Goal: Find specific page/section: Find specific page/section

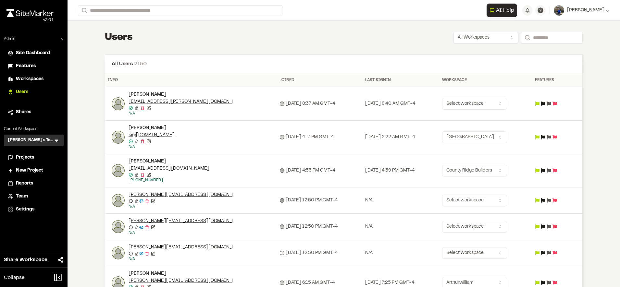
click at [27, 154] on span "Projects" at bounding box center [25, 157] width 18 height 7
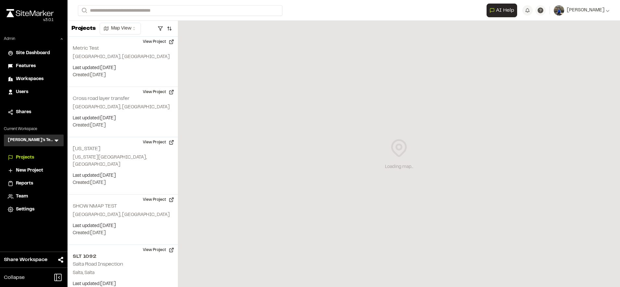
click at [33, 67] on span "Features" at bounding box center [26, 66] width 20 height 7
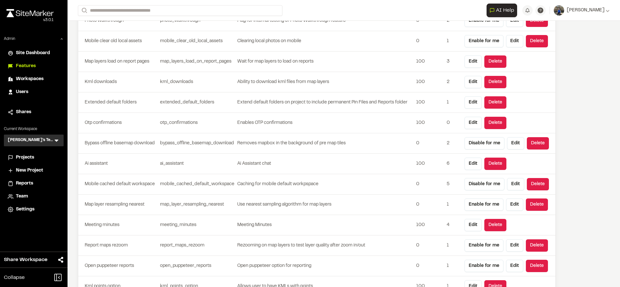
scroll to position [1610, 0]
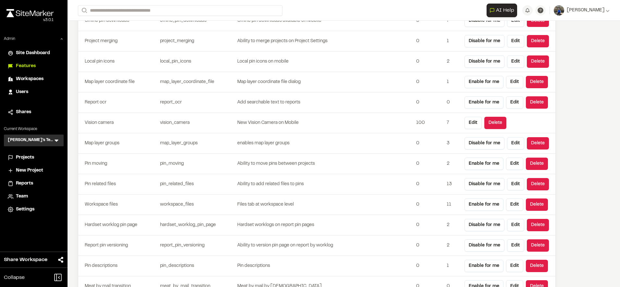
click at [362, 135] on td "enables map layer groups" at bounding box center [325, 143] width 177 height 20
click at [26, 159] on span "Projects" at bounding box center [25, 157] width 18 height 7
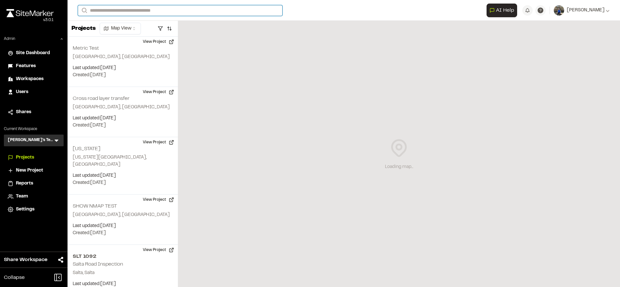
click at [194, 12] on input "Search" at bounding box center [180, 10] width 204 height 11
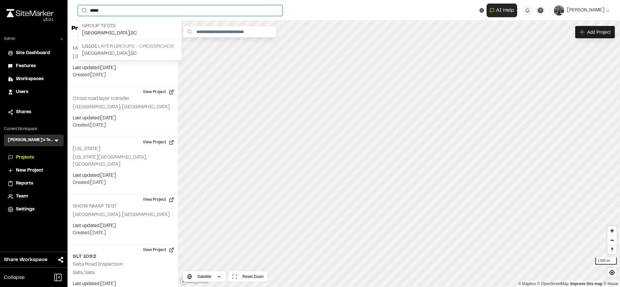
type input "*****"
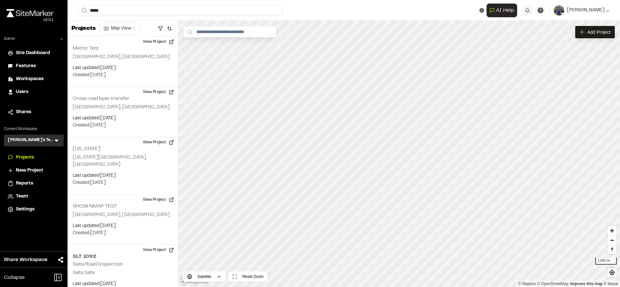
click at [125, 45] on p "LG101 Layer Groups - Crossroads" at bounding box center [129, 47] width 95 height 8
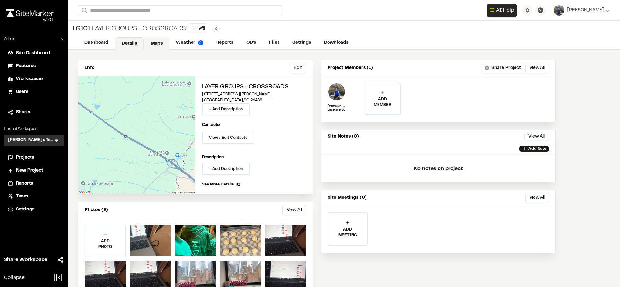
click at [157, 39] on link "Maps" at bounding box center [157, 43] width 26 height 12
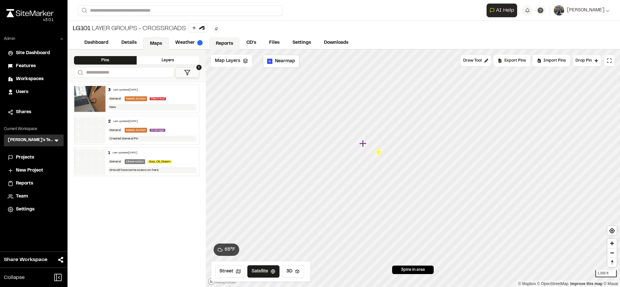
click at [238, 61] on span "Map Layers" at bounding box center [227, 60] width 25 height 7
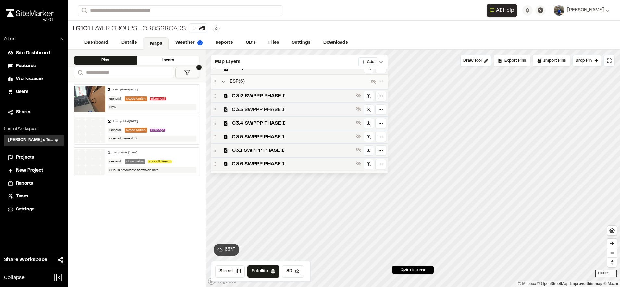
scroll to position [78, 0]
click at [352, 95] on span "C3.2 SWPPP PHASE I" at bounding box center [292, 97] width 121 height 8
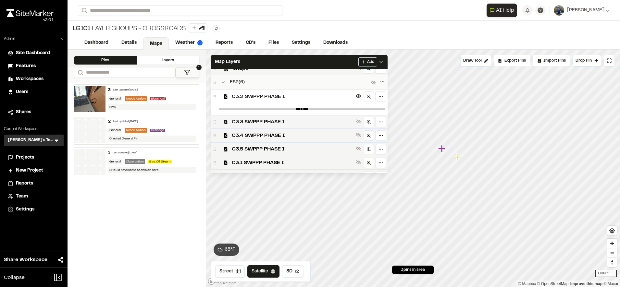
click at [342, 122] on span "C3.3 SWPPP PHASE I" at bounding box center [292, 122] width 121 height 8
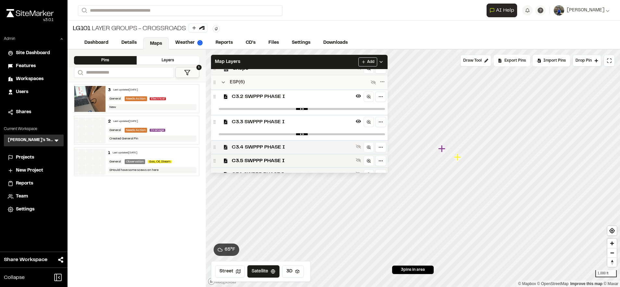
click at [337, 144] on span "C3.4 SWPPP PHASE I" at bounding box center [292, 147] width 121 height 8
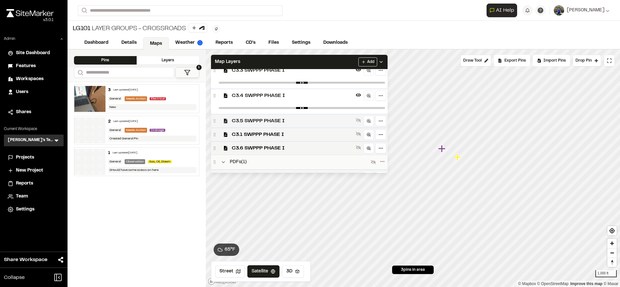
click at [317, 118] on span "C3.5 SWPPP PHASE I" at bounding box center [292, 121] width 121 height 8
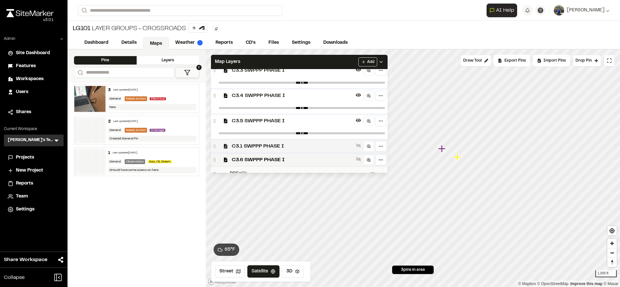
click at [318, 147] on span "C3.1 SWPPP PHASE I" at bounding box center [292, 146] width 121 height 8
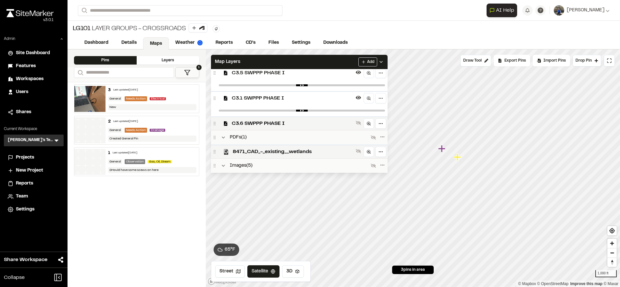
scroll to position [179, 0]
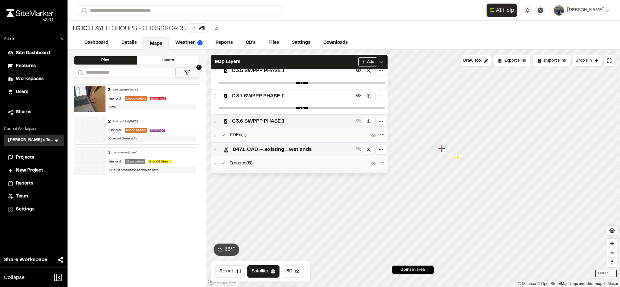
click at [319, 118] on span "C3.6 SWPPP PHASE I" at bounding box center [292, 121] width 121 height 8
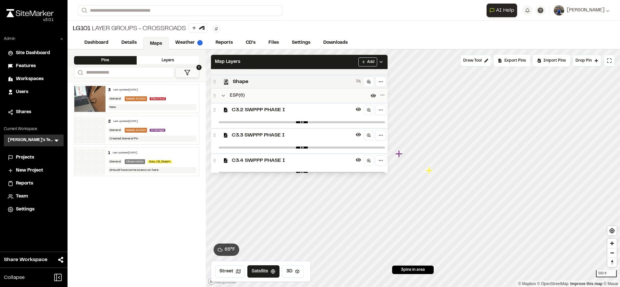
scroll to position [65, 0]
click at [278, 109] on span "C3.2 SWPPP PHASE I" at bounding box center [292, 109] width 121 height 8
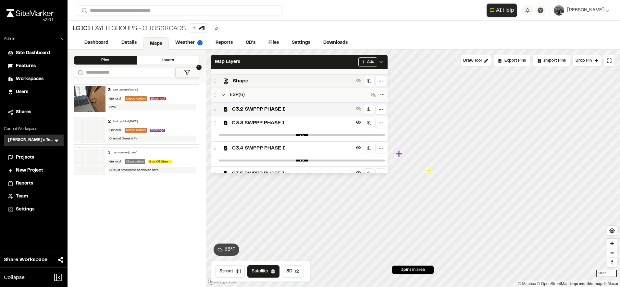
click at [278, 109] on span "C3.2 SWPPP PHASE I" at bounding box center [292, 109] width 121 height 8
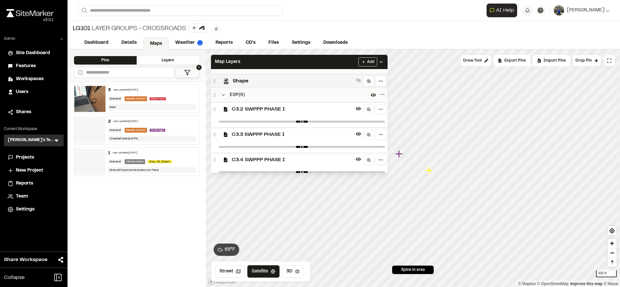
click at [279, 136] on span "C3.3 SWPPP PHASE I" at bounding box center [292, 135] width 121 height 8
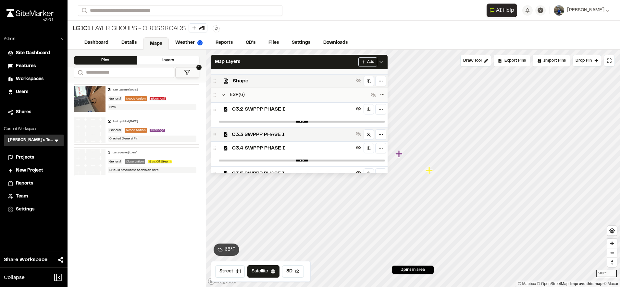
click at [279, 136] on span "C3.3 SWPPP PHASE I" at bounding box center [292, 135] width 121 height 8
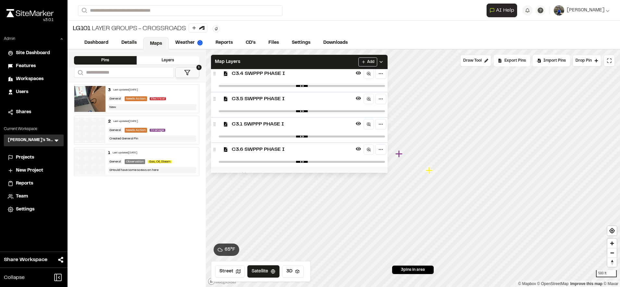
scroll to position [148, 0]
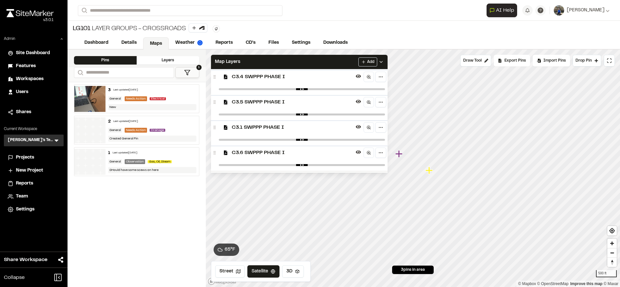
click at [268, 153] on span "C3.6 SWPPP PHASE I" at bounding box center [292, 153] width 121 height 8
click at [276, 130] on span "C3.1 SWPPP PHASE I" at bounding box center [292, 128] width 121 height 8
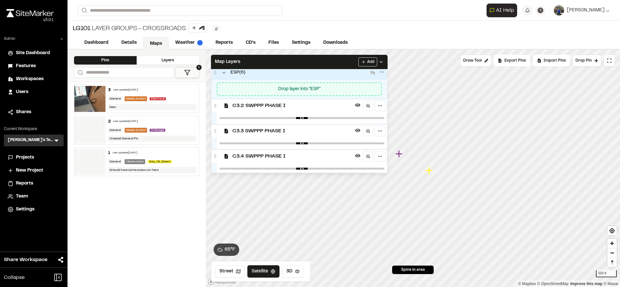
scroll to position [87, 0]
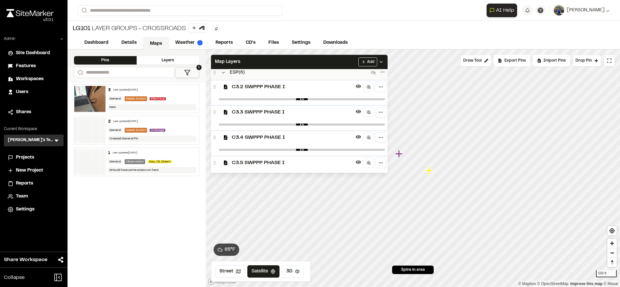
click at [306, 116] on span "C3.3 SWPPP PHASE I" at bounding box center [292, 112] width 121 height 8
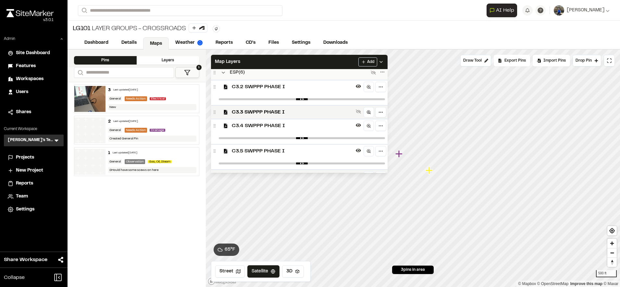
click at [306, 116] on span "C3.3 SWPPP PHASE I" at bounding box center [292, 112] width 121 height 8
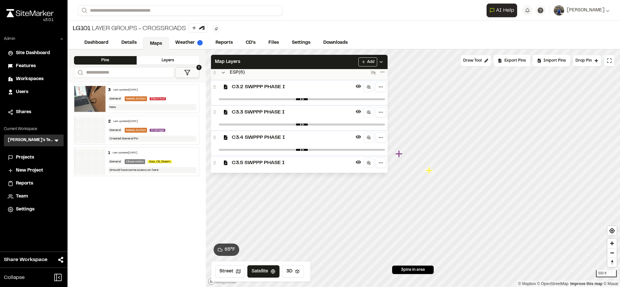
click at [305, 90] on span "C3.2 SWPPP PHASE I" at bounding box center [292, 87] width 121 height 8
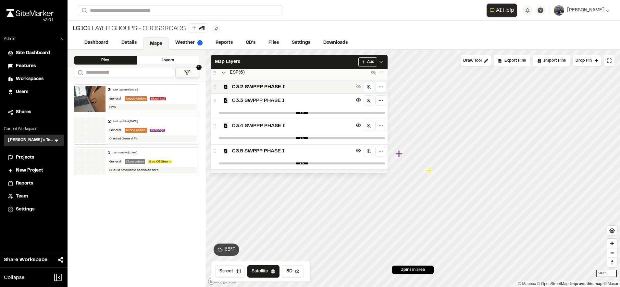
click at [305, 90] on span "C3.2 SWPPP PHASE I" at bounding box center [292, 87] width 121 height 8
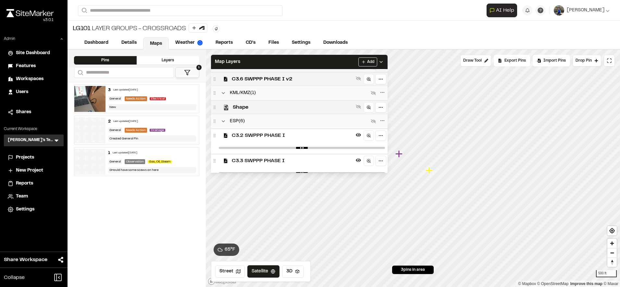
scroll to position [36, 0]
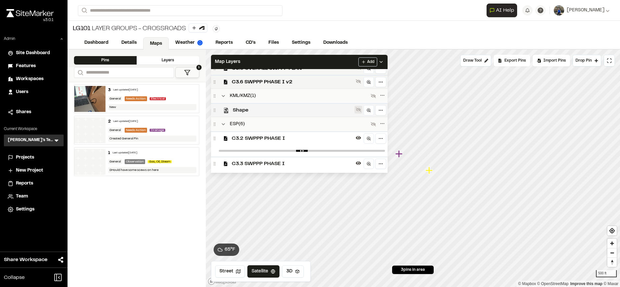
click at [361, 108] on icon at bounding box center [358, 109] width 5 height 5
click at [361, 108] on icon at bounding box center [358, 110] width 5 height 4
click at [361, 111] on icon at bounding box center [358, 109] width 5 height 5
click at [376, 123] on icon at bounding box center [373, 124] width 5 height 5
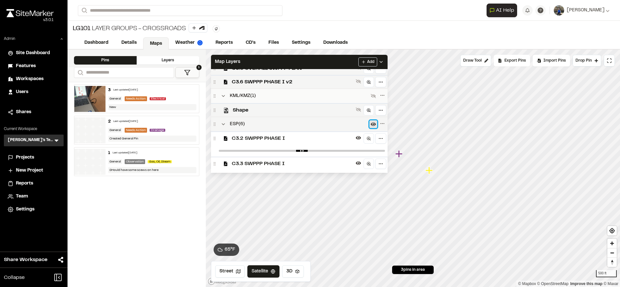
click at [376, 123] on icon at bounding box center [373, 124] width 5 height 5
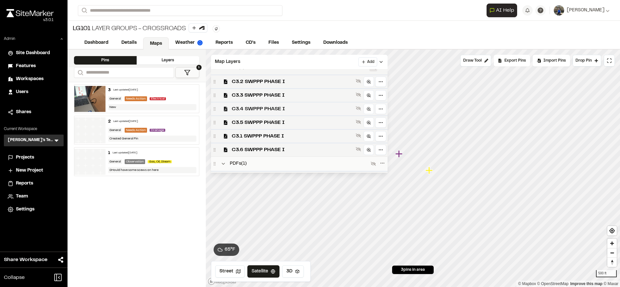
scroll to position [92, 0]
click at [294, 151] on span "C3.6 SWPPP PHASE I" at bounding box center [292, 151] width 121 height 8
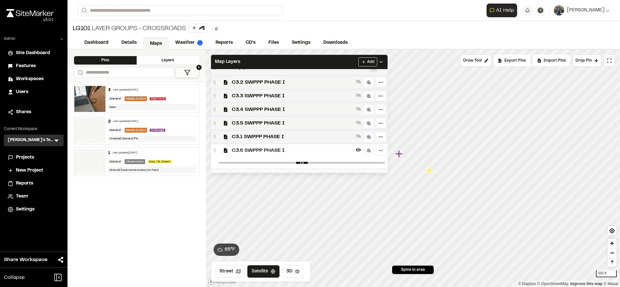
click at [294, 151] on span "C3.6 SWPPP PHASE I" at bounding box center [292, 151] width 121 height 8
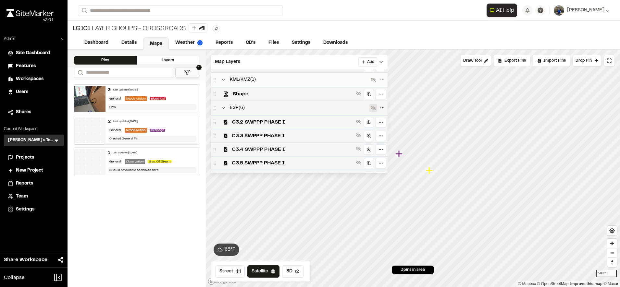
scroll to position [52, 0]
click at [288, 121] on span "C3.2 SWPPP PHASE I" at bounding box center [292, 123] width 121 height 8
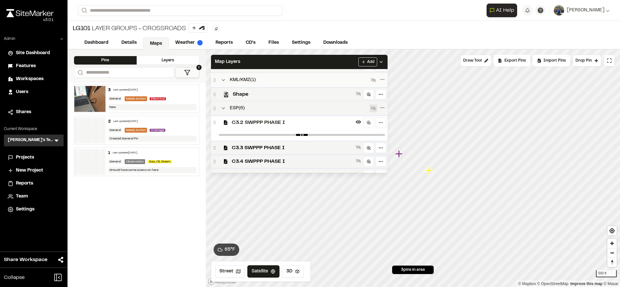
click at [288, 121] on span "C3.2 SWPPP PHASE I" at bounding box center [292, 123] width 121 height 8
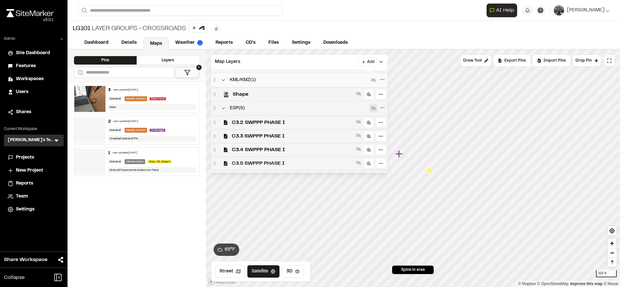
click at [290, 156] on div "C3.5 SWPPP PHASE I" at bounding box center [299, 163] width 177 height 14
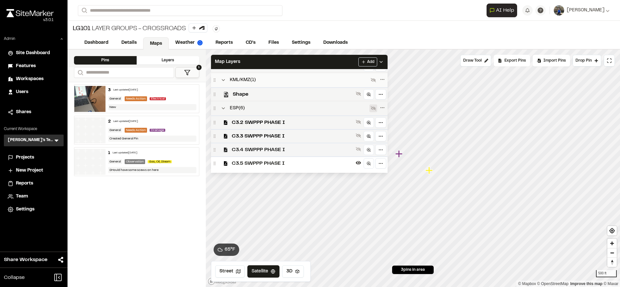
click at [294, 149] on span "C3.4 SWPPP PHASE I" at bounding box center [292, 150] width 121 height 8
click at [299, 129] on div "C3.2 SWPPP PHASE I" at bounding box center [299, 123] width 177 height 14
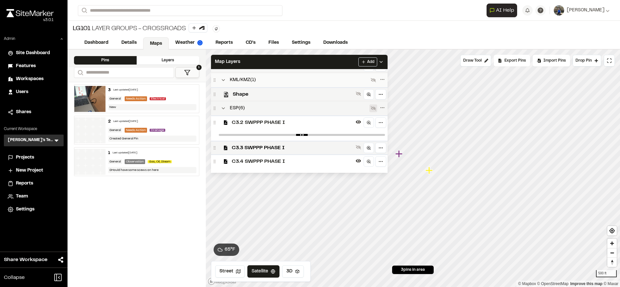
click at [304, 123] on span "C3.2 SWPPP PHASE I" at bounding box center [292, 123] width 121 height 8
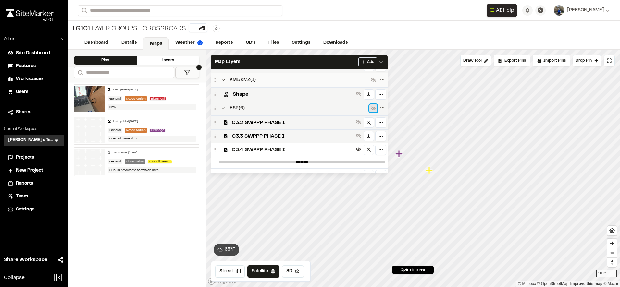
click at [376, 110] on icon at bounding box center [373, 108] width 5 height 5
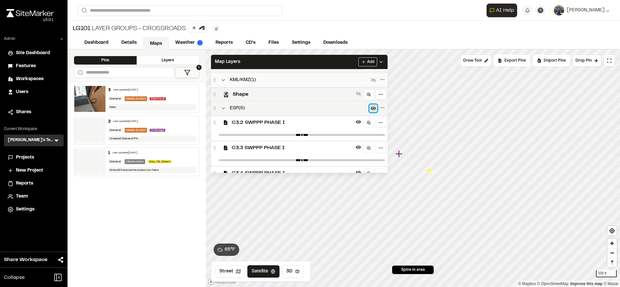
click at [376, 110] on icon at bounding box center [373, 108] width 5 height 5
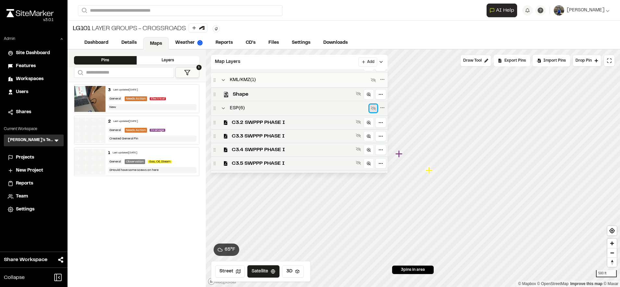
click at [376, 110] on icon at bounding box center [373, 108] width 5 height 5
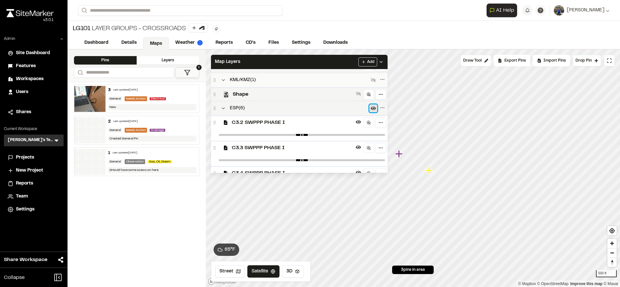
click at [376, 110] on icon at bounding box center [373, 108] width 5 height 5
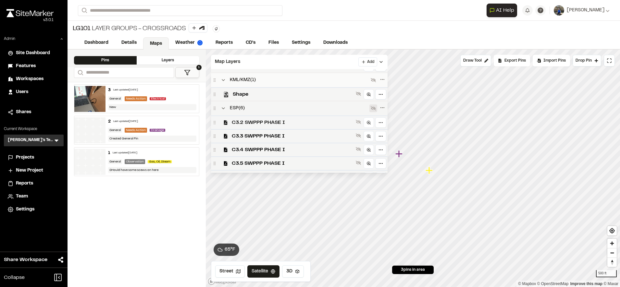
click at [320, 123] on span "C3.2 SWPPP PHASE I" at bounding box center [292, 123] width 121 height 8
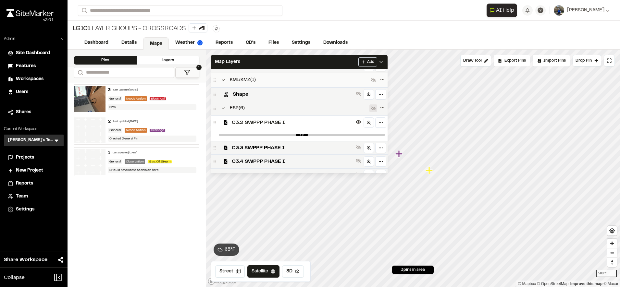
click at [320, 123] on span "C3.2 SWPPP PHASE I" at bounding box center [292, 123] width 121 height 8
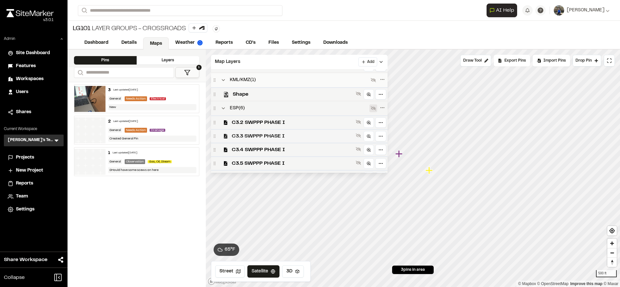
click at [317, 140] on span "C3.3 SWPPP PHASE I" at bounding box center [292, 136] width 121 height 8
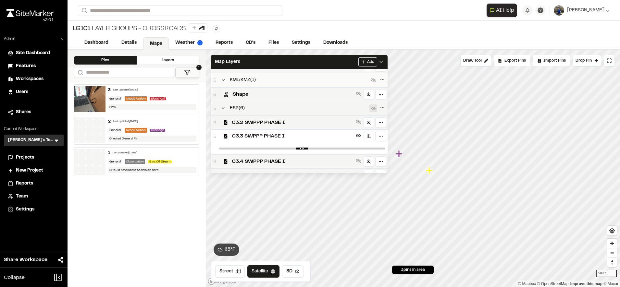
click at [320, 139] on span "C3.3 SWPPP PHASE I" at bounding box center [292, 136] width 121 height 8
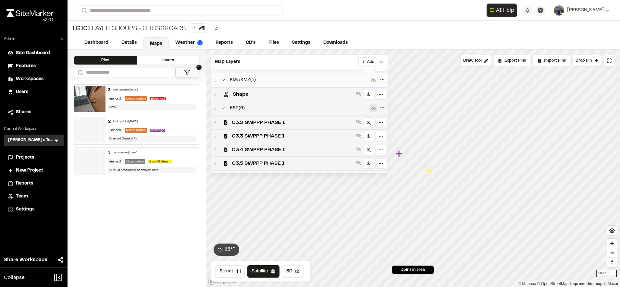
click at [320, 152] on span "C3.4 SWPPP PHASE I" at bounding box center [292, 150] width 121 height 8
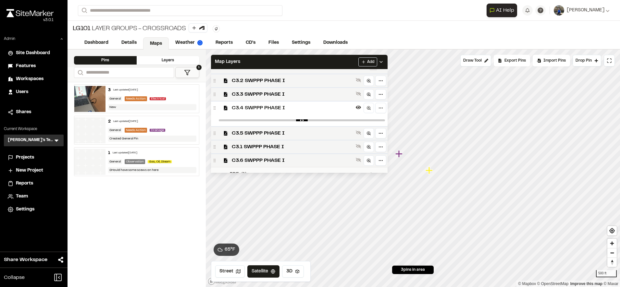
scroll to position [94, 0]
click at [324, 108] on span "C3.4 SWPPP PHASE I" at bounding box center [292, 108] width 121 height 8
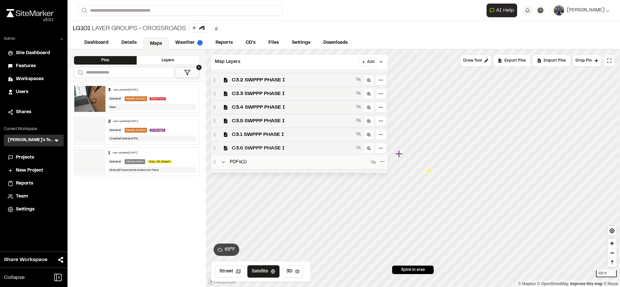
click at [314, 149] on span "C3.6 SWPPP PHASE I" at bounding box center [292, 148] width 121 height 8
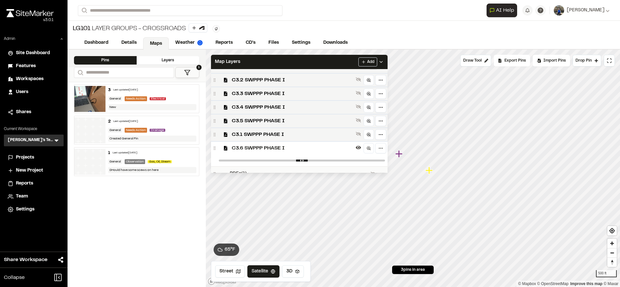
click at [314, 149] on span "C3.6 SWPPP PHASE I" at bounding box center [292, 148] width 121 height 8
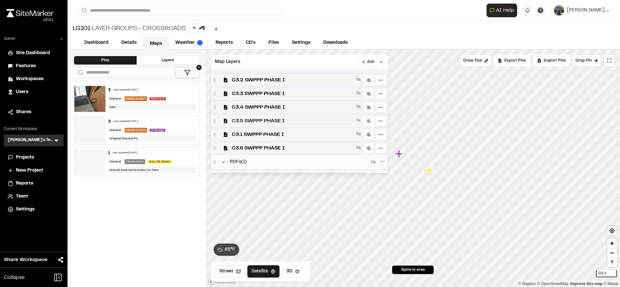
click at [307, 126] on div "C3.5 SWPPP PHASE I" at bounding box center [299, 121] width 177 height 14
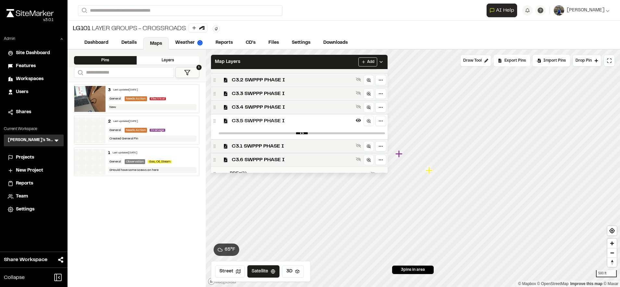
click at [313, 120] on span "C3.5 SWPPP PHASE I" at bounding box center [292, 121] width 121 height 8
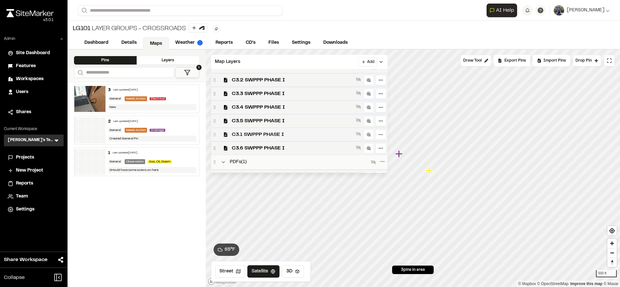
click at [313, 130] on div "C3.1 SWPPP PHASE I" at bounding box center [299, 135] width 177 height 14
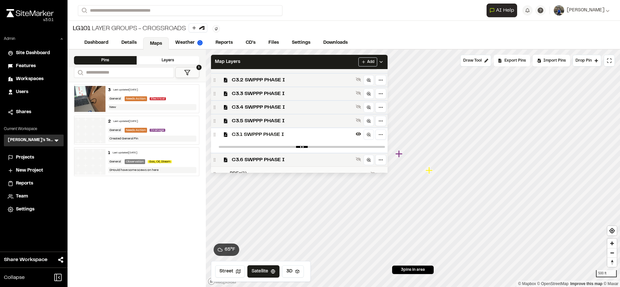
click at [314, 133] on span "C3.1 SWPPP PHASE I" at bounding box center [292, 135] width 121 height 8
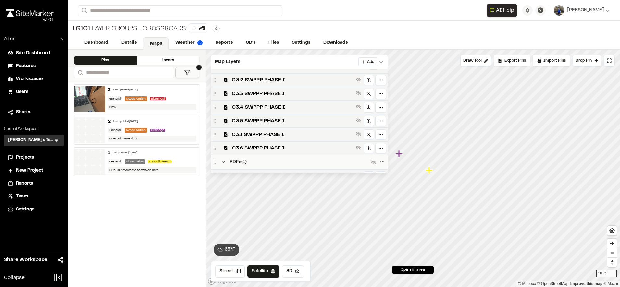
click at [439, 33] on div "LG101 Layer Groups - Crossroads" at bounding box center [344, 29] width 552 height 16
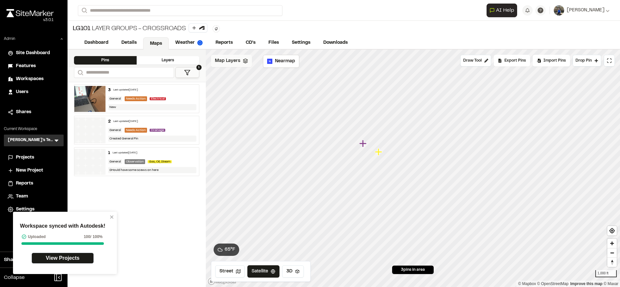
click at [241, 61] on div "Map Layers" at bounding box center [231, 61] width 41 height 12
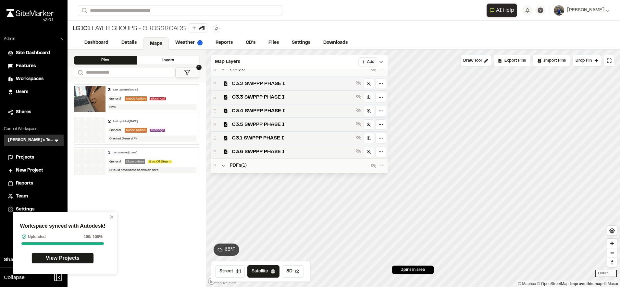
scroll to position [90, 0]
click at [392, 151] on html "Workspace synced with Autodesk! Uploaded 100 / 100% View Projects Close sidebar…" at bounding box center [310, 143] width 620 height 287
click at [311, 166] on html "Workspace synced with Autodesk! Uploaded 100 / 100% View Projects Close sidebar…" at bounding box center [310, 143] width 620 height 287
click at [113, 217] on icon "close" at bounding box center [112, 217] width 5 height 5
